Goal: Navigation & Orientation: Find specific page/section

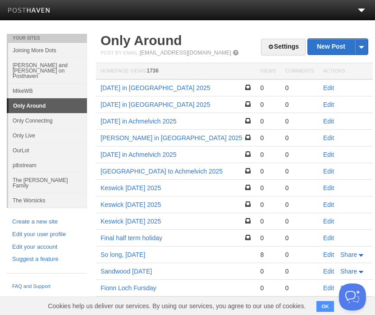
click at [173, 158] on link "[DATE] in Achmelvich 2025" at bounding box center [138, 154] width 76 height 7
click at [362, 14] on link at bounding box center [361, 12] width 7 height 7
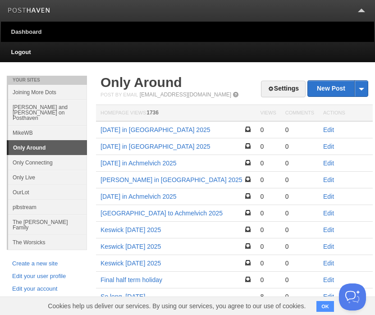
click at [36, 53] on link "Logout" at bounding box center [187, 52] width 373 height 20
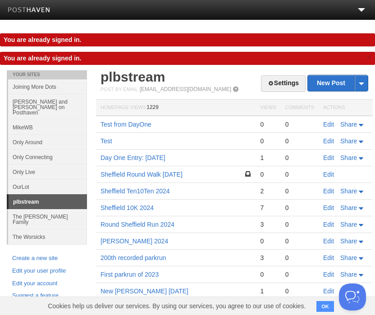
click at [54, 137] on link "Only Around" at bounding box center [47, 142] width 79 height 15
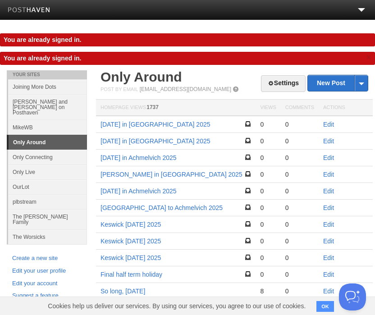
click at [171, 192] on link "[DATE] in Achmelvich 2025" at bounding box center [138, 190] width 76 height 7
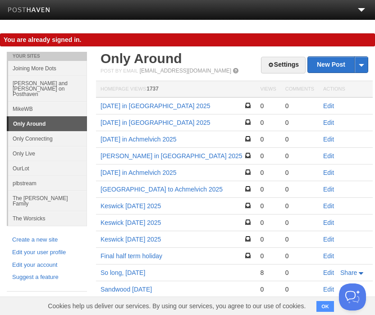
click at [170, 157] on link "[PERSON_NAME] in [GEOGRAPHIC_DATA] 2025" at bounding box center [171, 155] width 142 height 7
